Goal: Navigation & Orientation: Find specific page/section

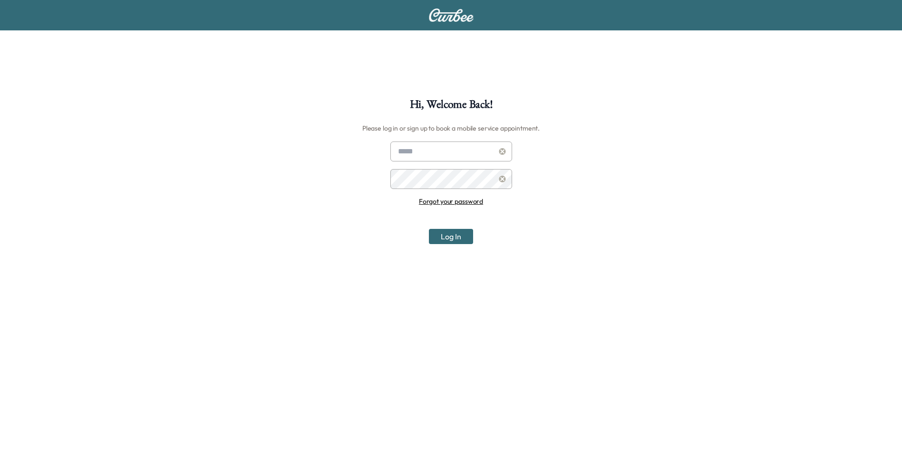
type input "**********"
click at [440, 232] on button "Log In" at bounding box center [451, 236] width 44 height 15
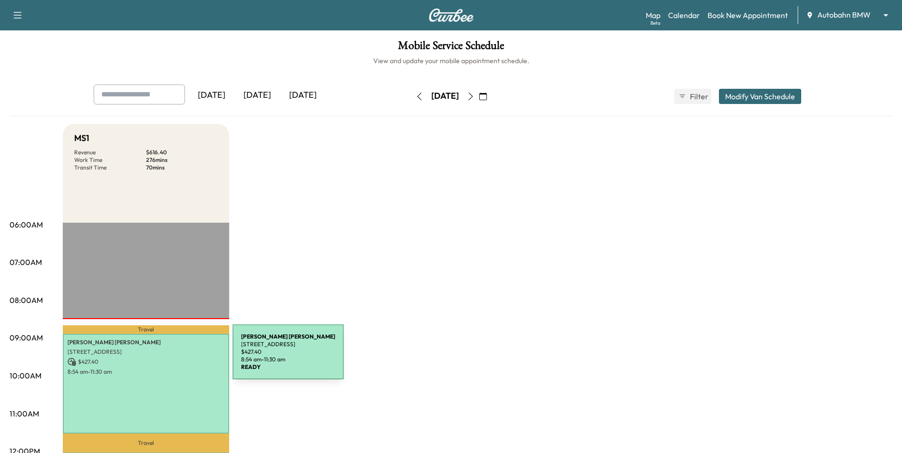
click at [158, 373] on p "8:54 am - 11:30 am" at bounding box center [145, 372] width 157 height 8
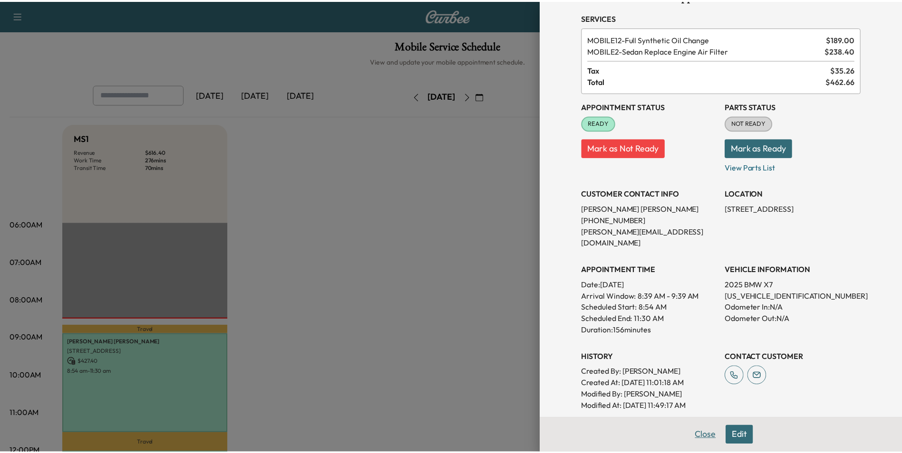
scroll to position [48, 0]
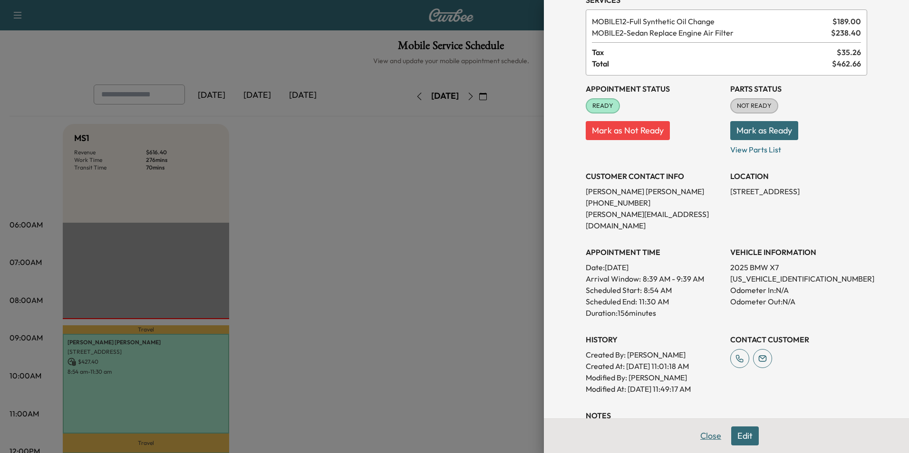
drag, startPoint x: 709, startPoint y: 439, endPoint x: 681, endPoint y: 436, distance: 28.1
click at [708, 439] on button "Close" at bounding box center [710, 436] width 33 height 19
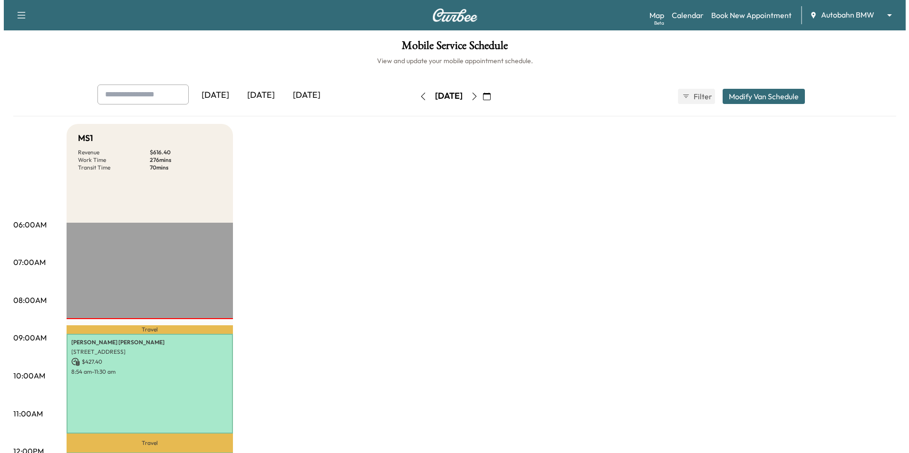
scroll to position [95, 0]
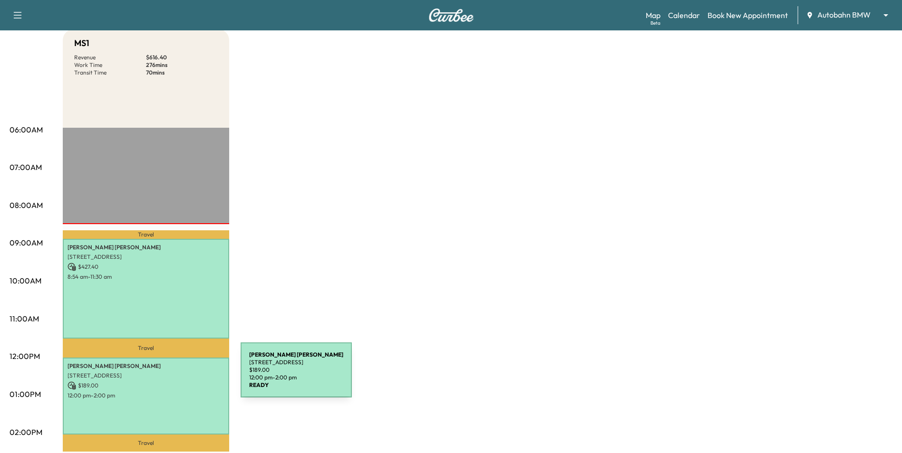
click at [169, 376] on p "[STREET_ADDRESS]" at bounding box center [145, 376] width 157 height 8
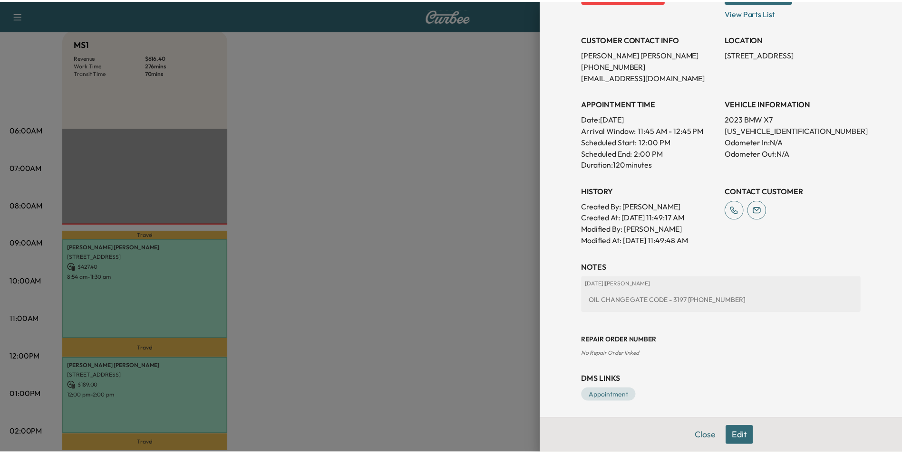
scroll to position [176, 0]
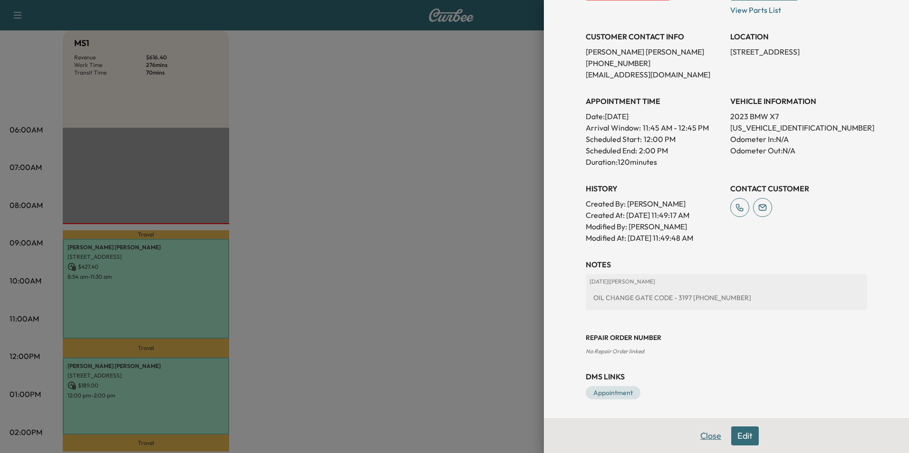
click at [701, 441] on button "Close" at bounding box center [710, 436] width 33 height 19
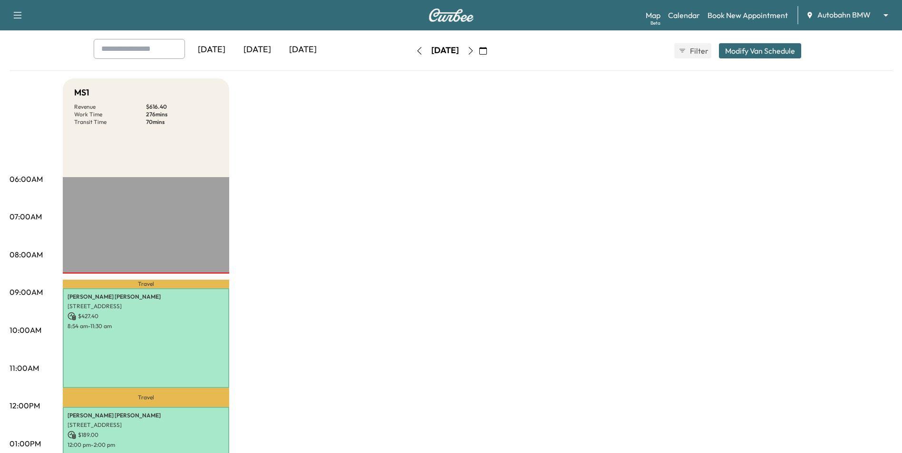
scroll to position [0, 0]
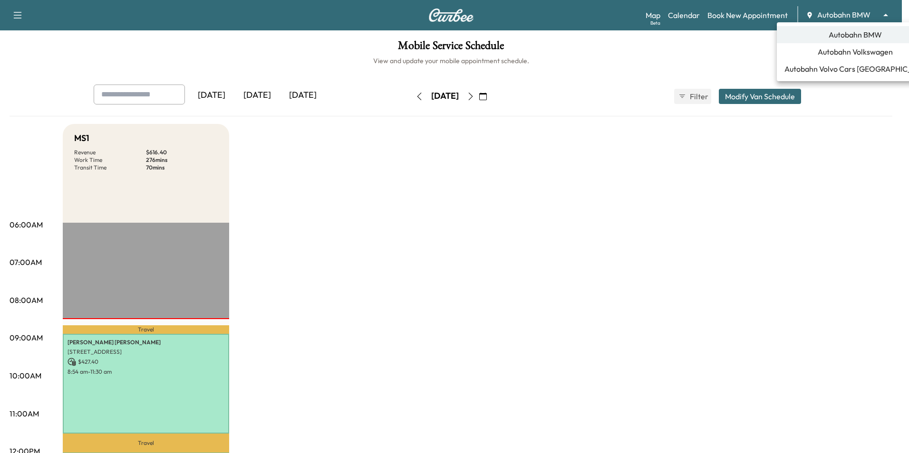
click at [835, 18] on body "Support Log Out Map Beta Calendar Book New Appointment Autobahn BMW ******** ​ …" at bounding box center [454, 226] width 909 height 453
click at [845, 58] on li "Autobahn Volkswagen" at bounding box center [855, 51] width 157 height 17
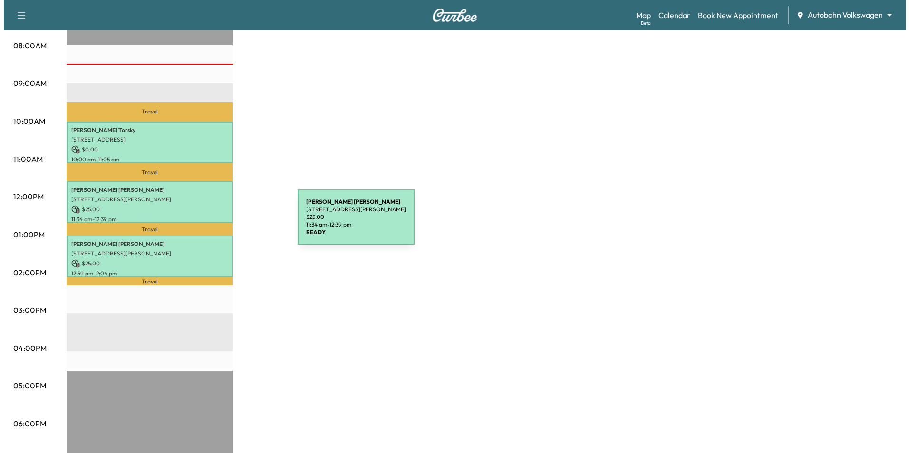
scroll to position [238, 0]
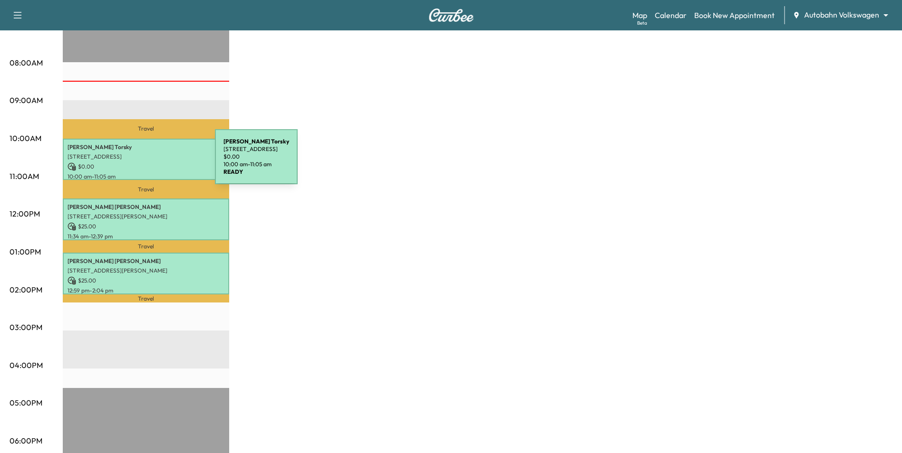
click at [144, 163] on p "$ 0.00" at bounding box center [145, 167] width 157 height 9
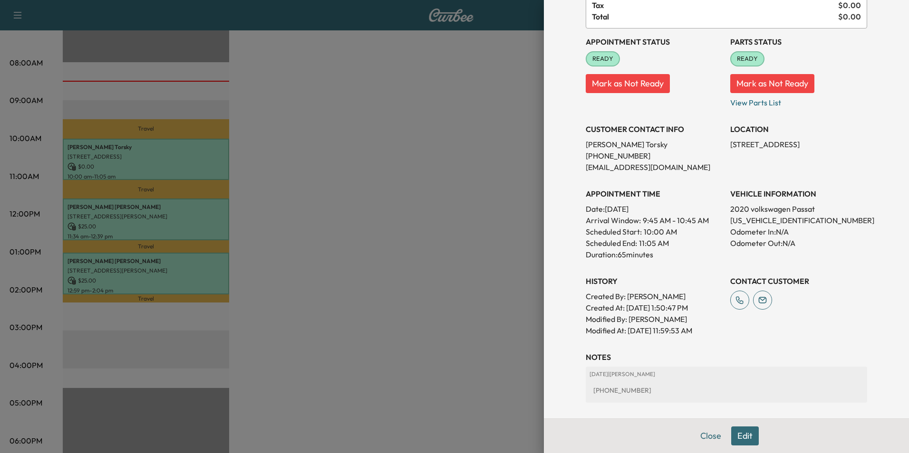
scroll to position [95, 0]
click at [715, 439] on button "Close" at bounding box center [710, 436] width 33 height 19
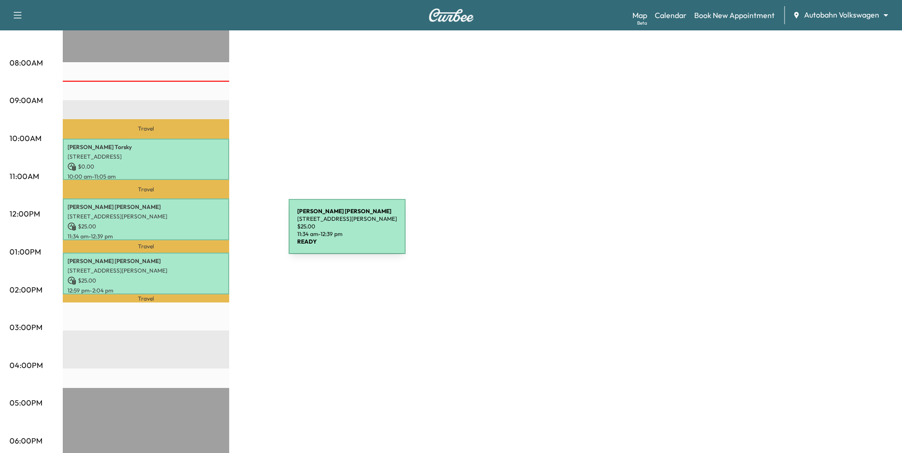
click at [217, 233] on p "11:34 am - 12:39 pm" at bounding box center [145, 237] width 157 height 8
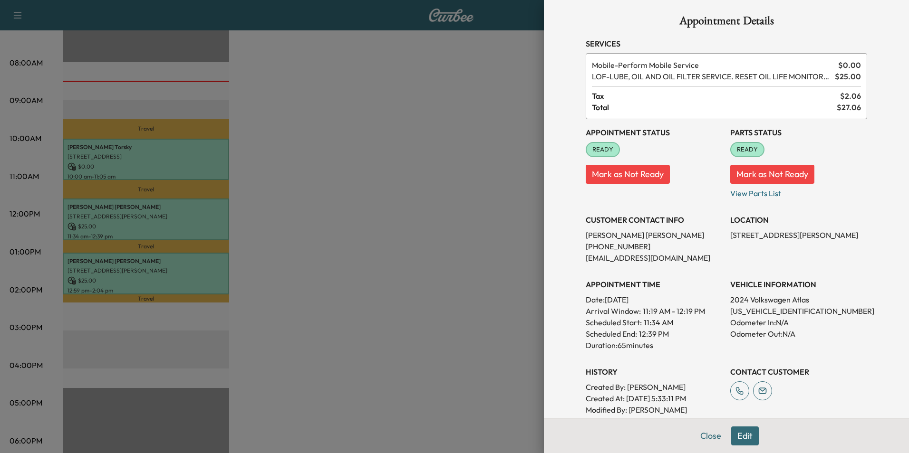
scroll to position [0, 0]
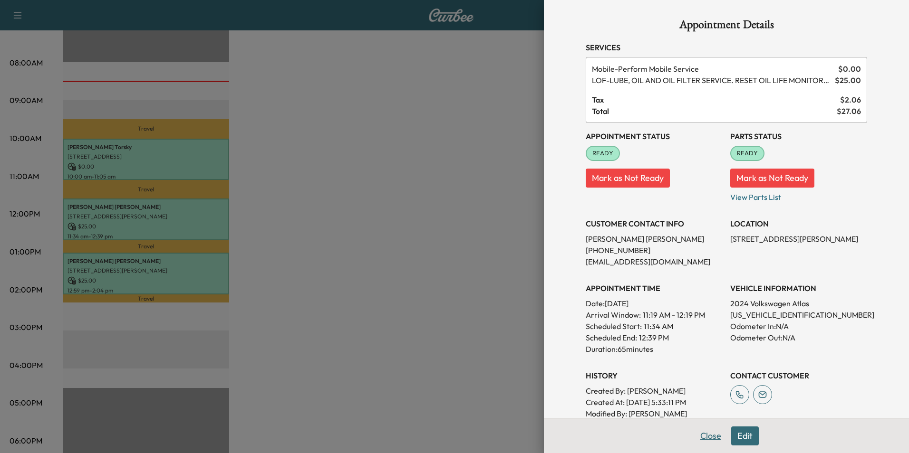
click at [710, 437] on button "Close" at bounding box center [710, 436] width 33 height 19
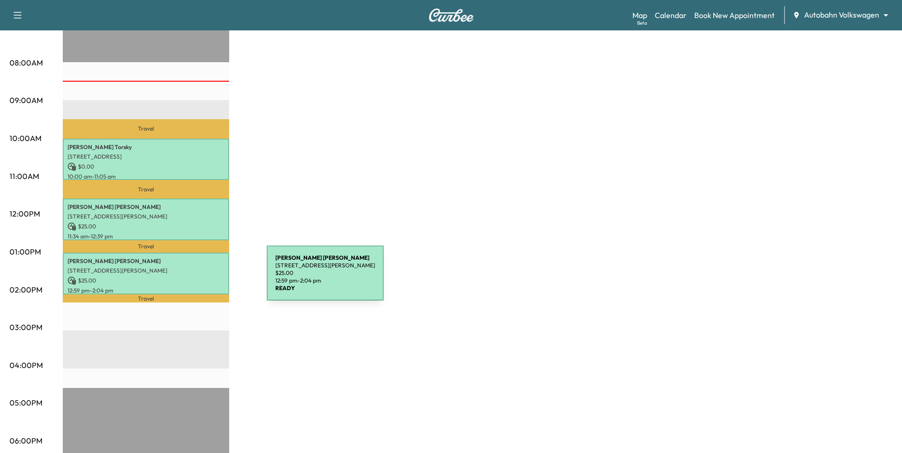
click at [195, 279] on p "$ 25.00" at bounding box center [145, 281] width 157 height 9
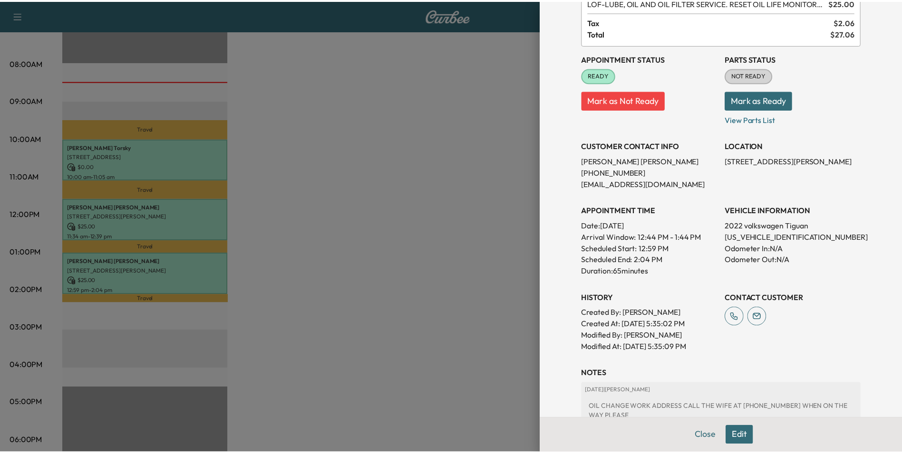
scroll to position [95, 0]
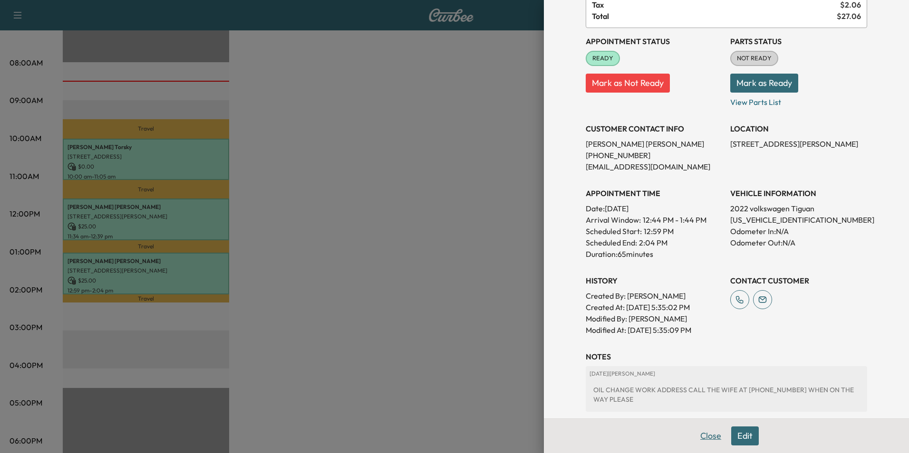
click at [708, 438] on button "Close" at bounding box center [710, 436] width 33 height 19
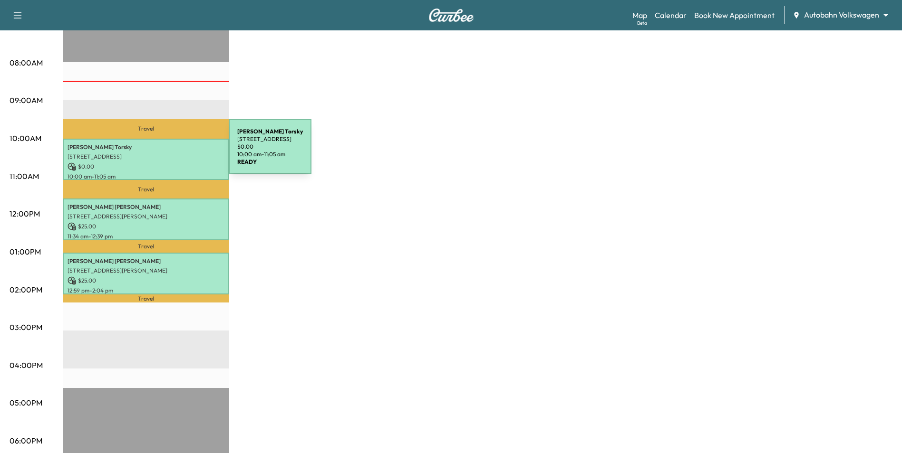
click at [158, 153] on p "[STREET_ADDRESS]" at bounding box center [145, 157] width 157 height 8
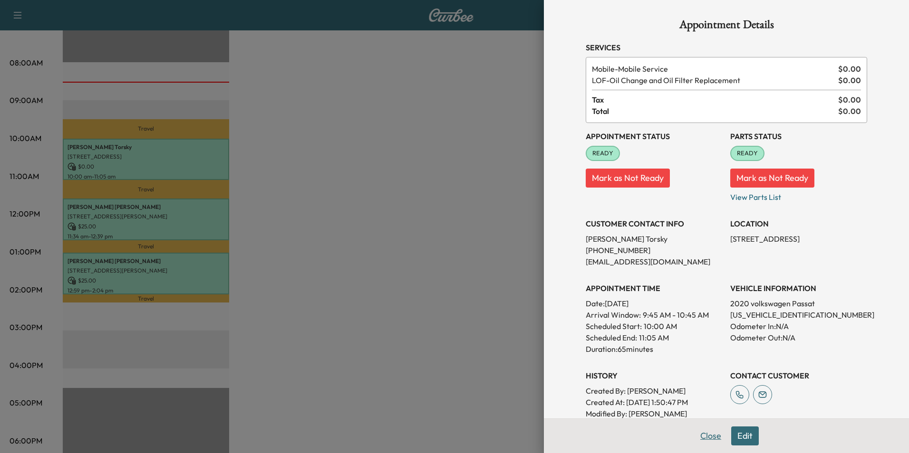
click at [703, 439] on button "Close" at bounding box center [710, 436] width 33 height 19
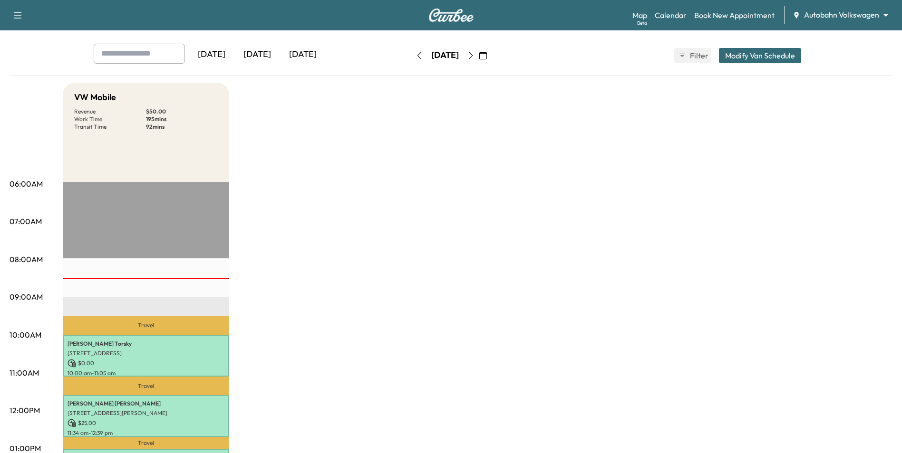
scroll to position [0, 0]
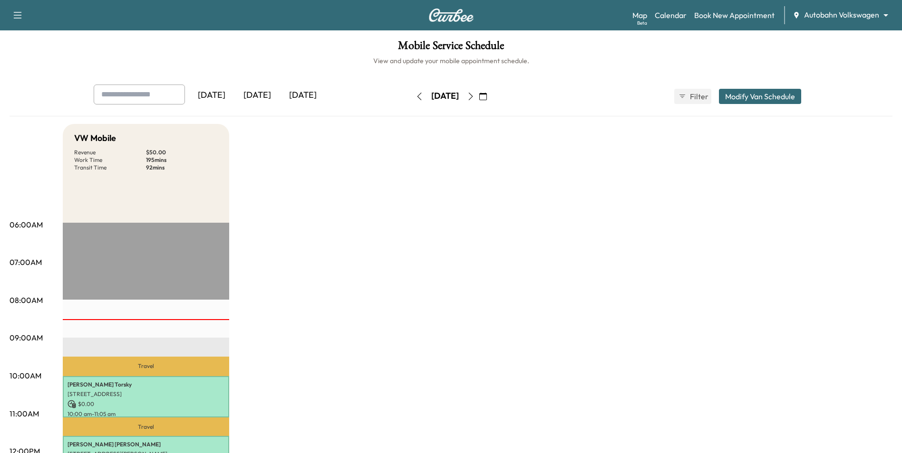
click at [474, 94] on icon "button" at bounding box center [471, 97] width 8 height 8
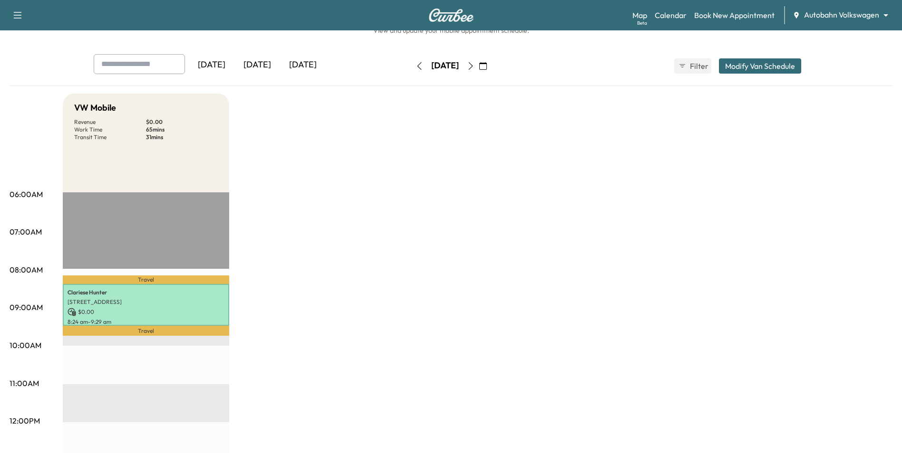
scroll to position [48, 0]
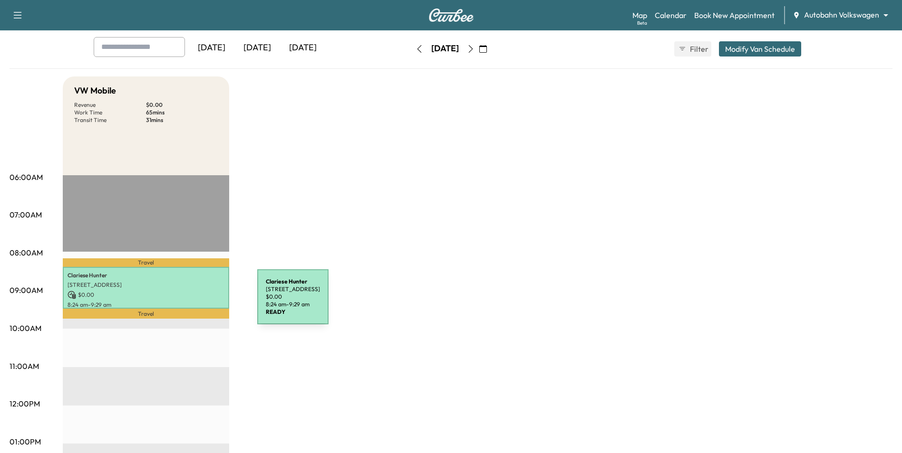
click at [186, 303] on p "8:24 am - 9:29 am" at bounding box center [145, 305] width 157 height 8
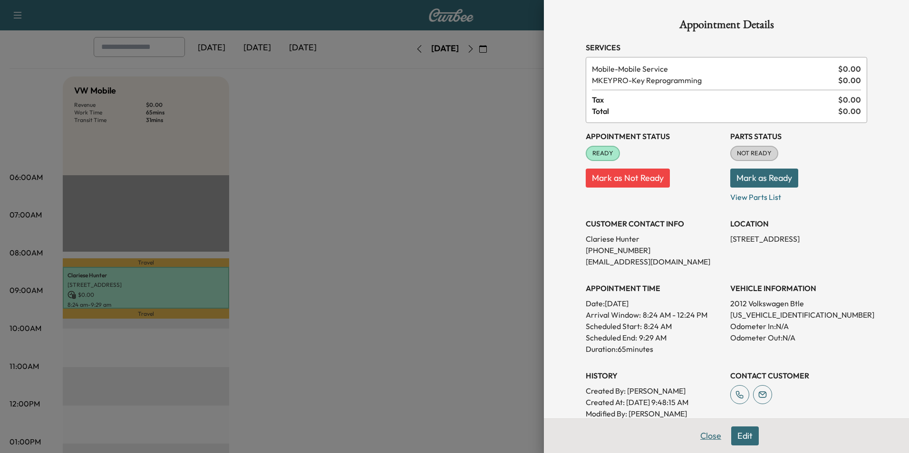
click at [706, 434] on button "Close" at bounding box center [710, 436] width 33 height 19
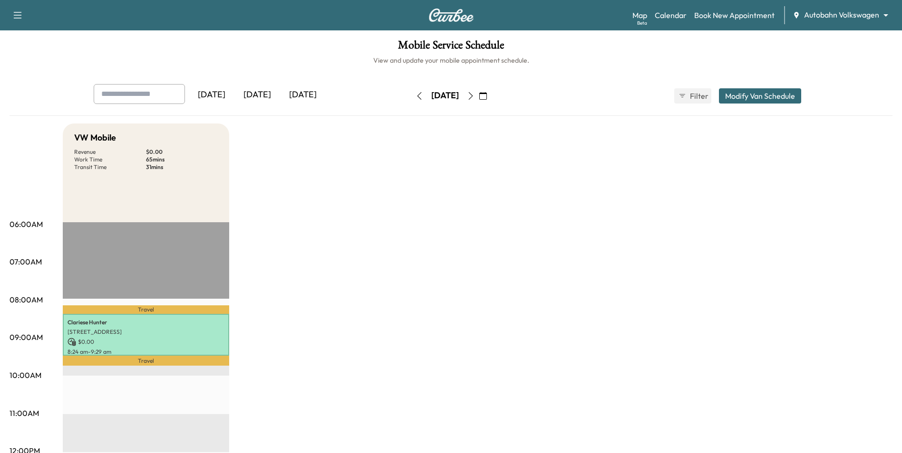
scroll to position [0, 0]
click at [474, 93] on icon "button" at bounding box center [471, 97] width 8 height 8
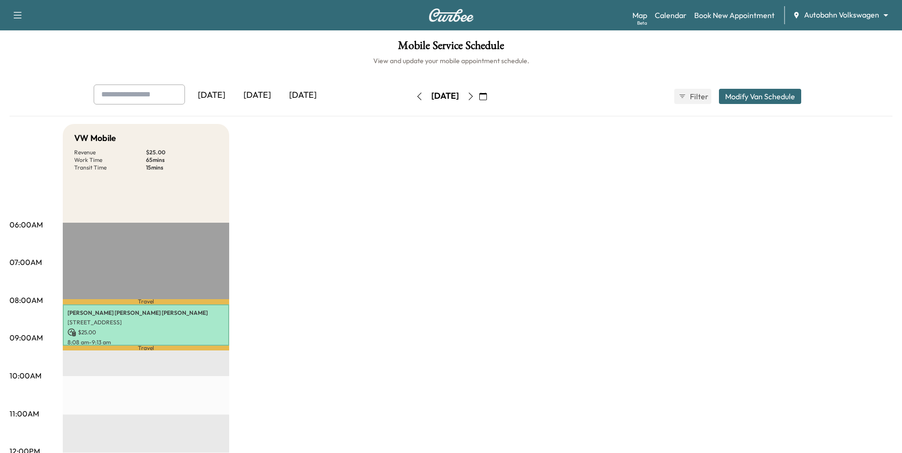
click at [474, 94] on icon "button" at bounding box center [471, 97] width 8 height 8
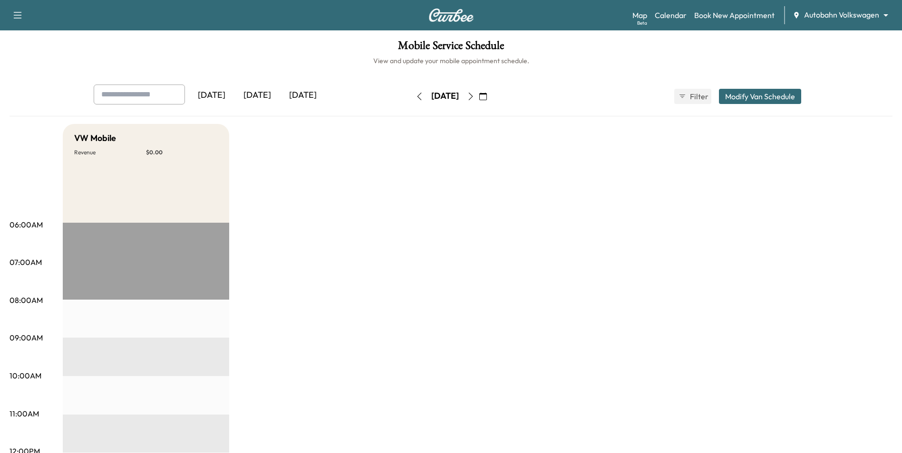
click at [411, 99] on button "button" at bounding box center [419, 96] width 16 height 15
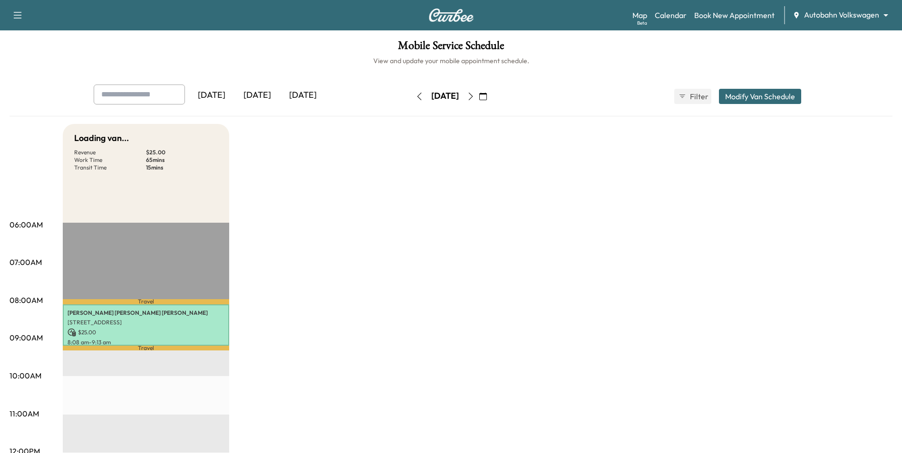
click at [411, 99] on div "[DATE]" at bounding box center [444, 96] width 67 height 15
click at [415, 95] on icon "button" at bounding box center [419, 97] width 8 height 8
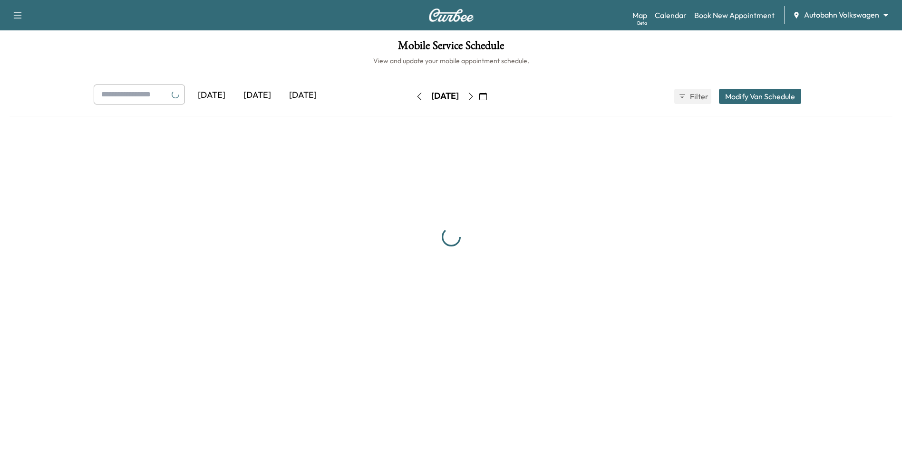
click at [411, 95] on button "button" at bounding box center [419, 96] width 16 height 15
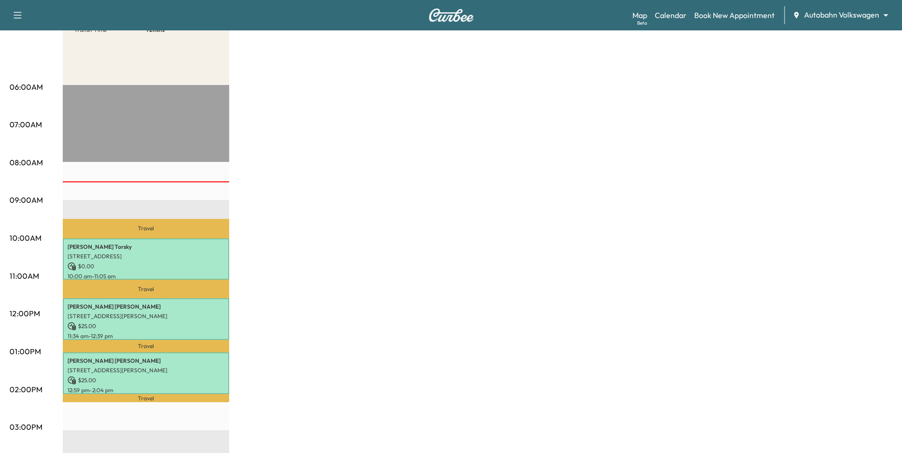
scroll to position [143, 0]
